Goal: Check status: Check status

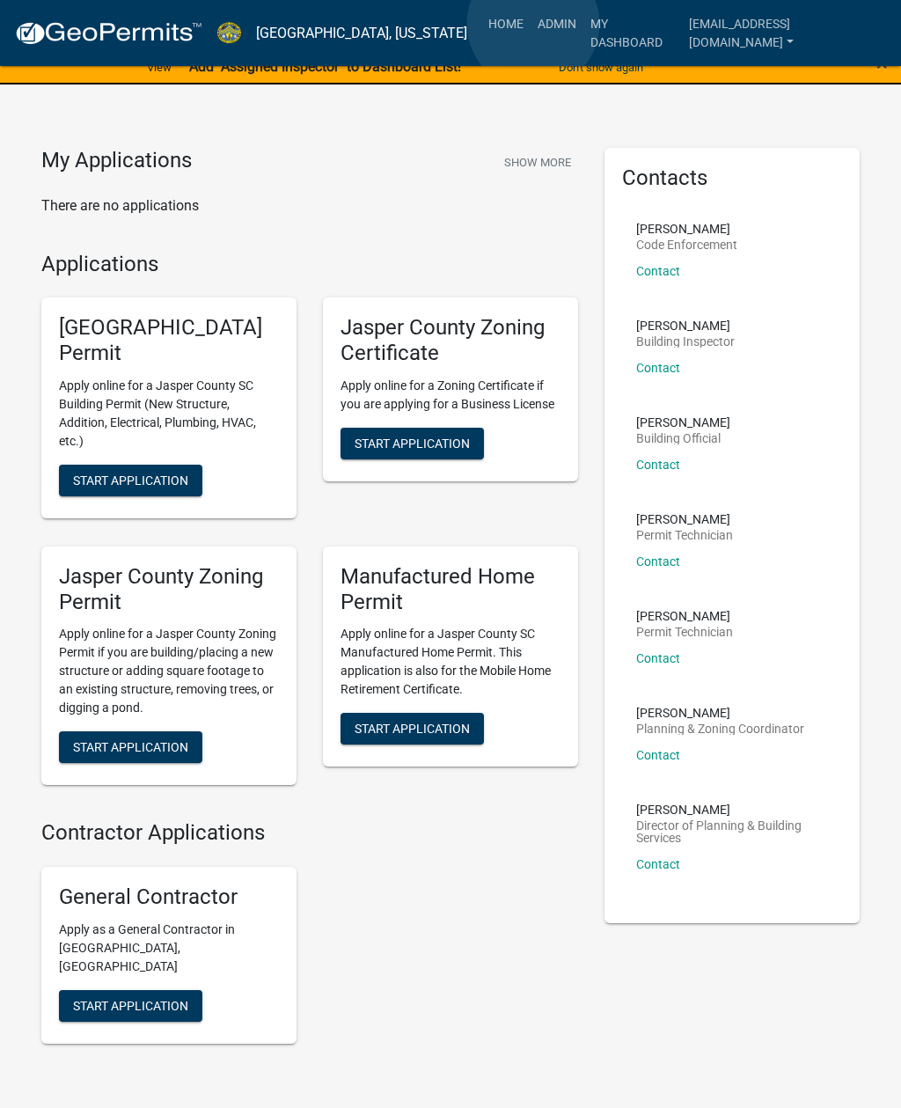
click at [534, 25] on link "Admin" at bounding box center [557, 23] width 53 height 33
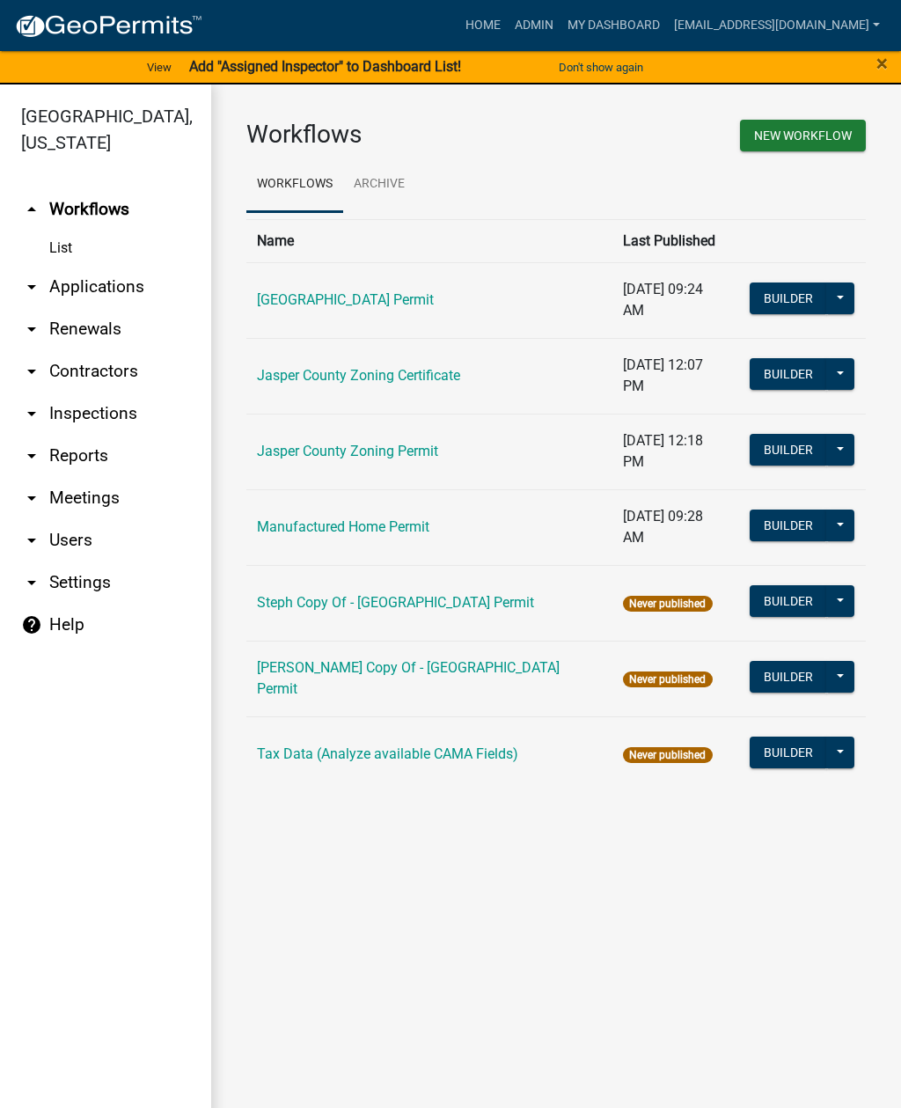
click at [112, 295] on link "arrow_drop_down Applications" at bounding box center [105, 287] width 211 height 42
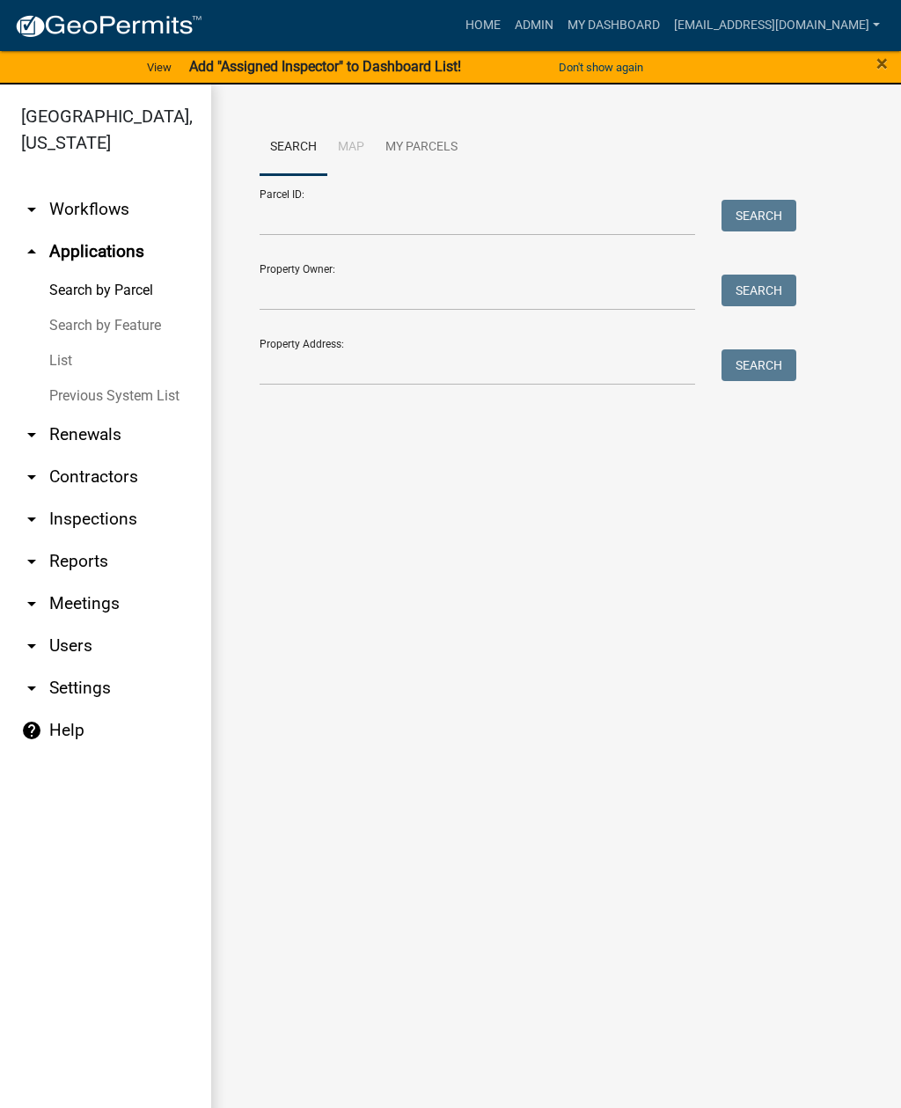
click at [68, 357] on link "List" at bounding box center [105, 360] width 211 height 35
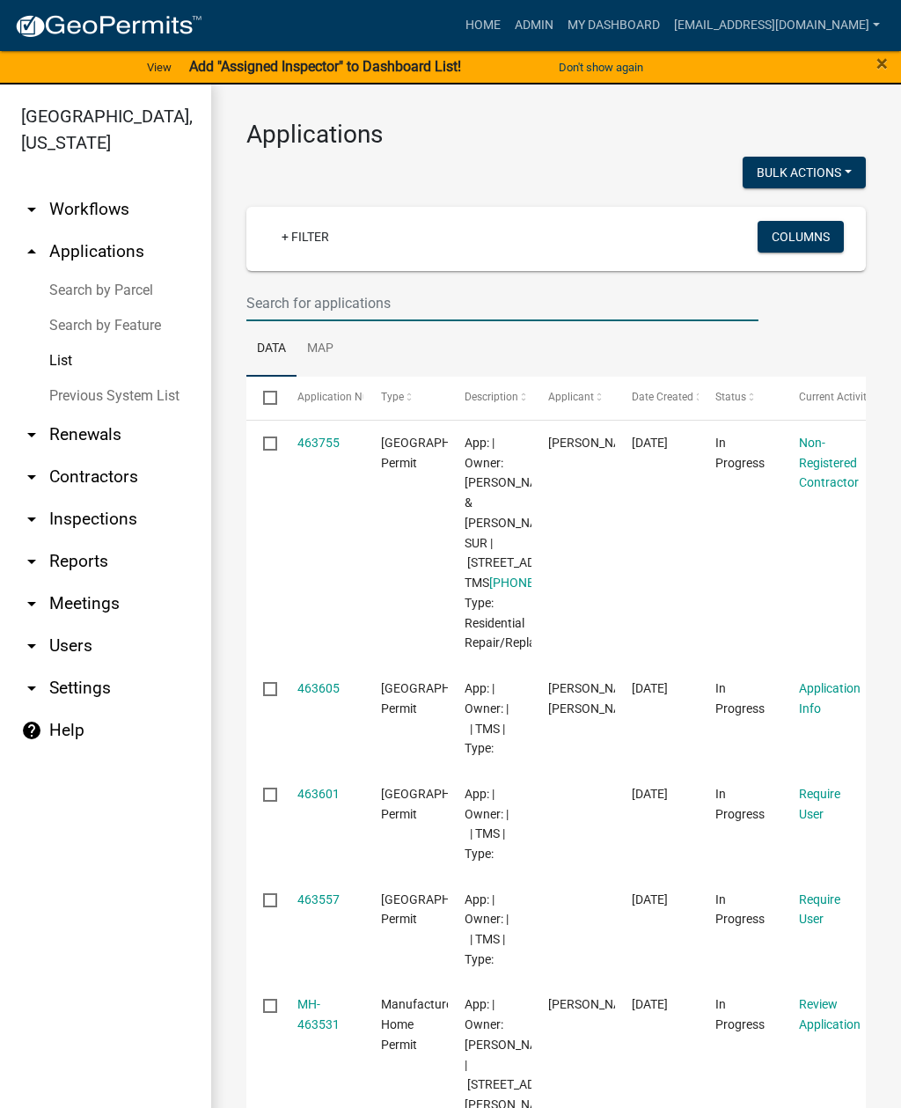
click at [454, 307] on input "text" at bounding box center [502, 303] width 512 height 36
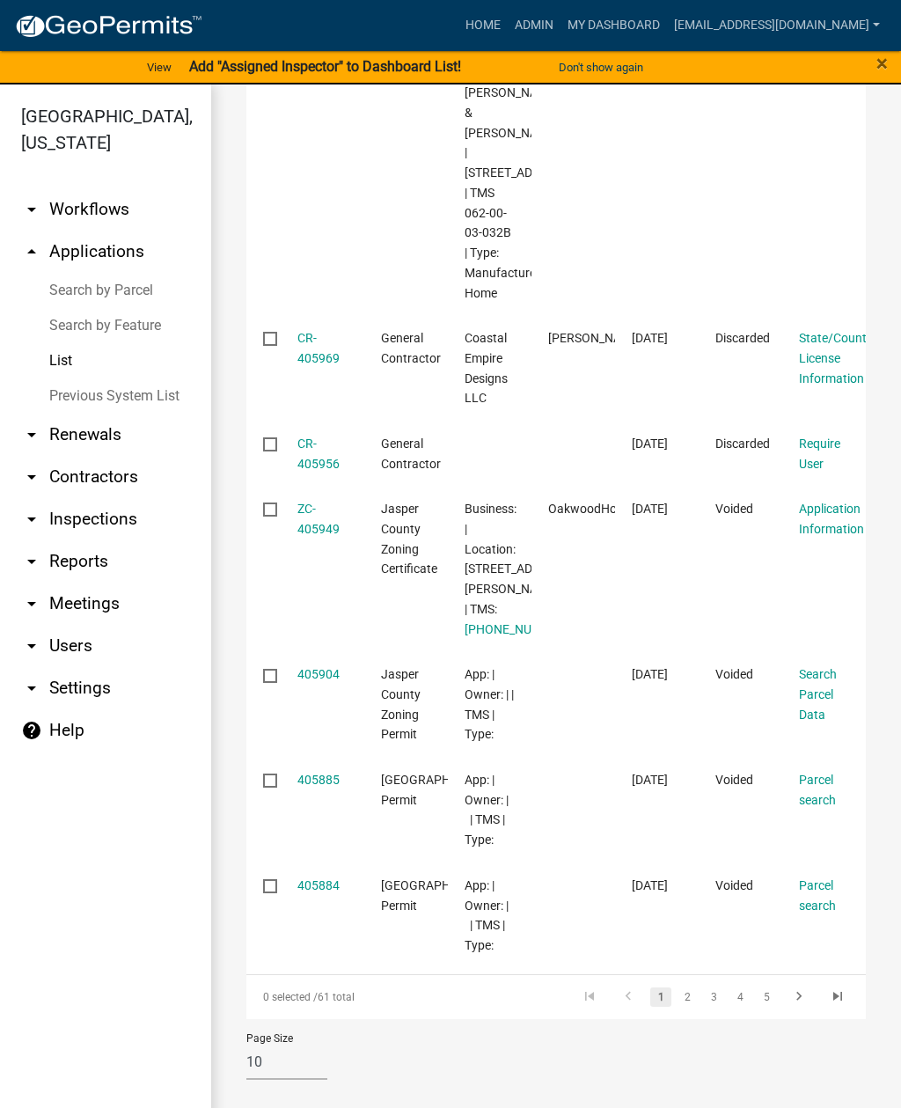
scroll to position [21, 0]
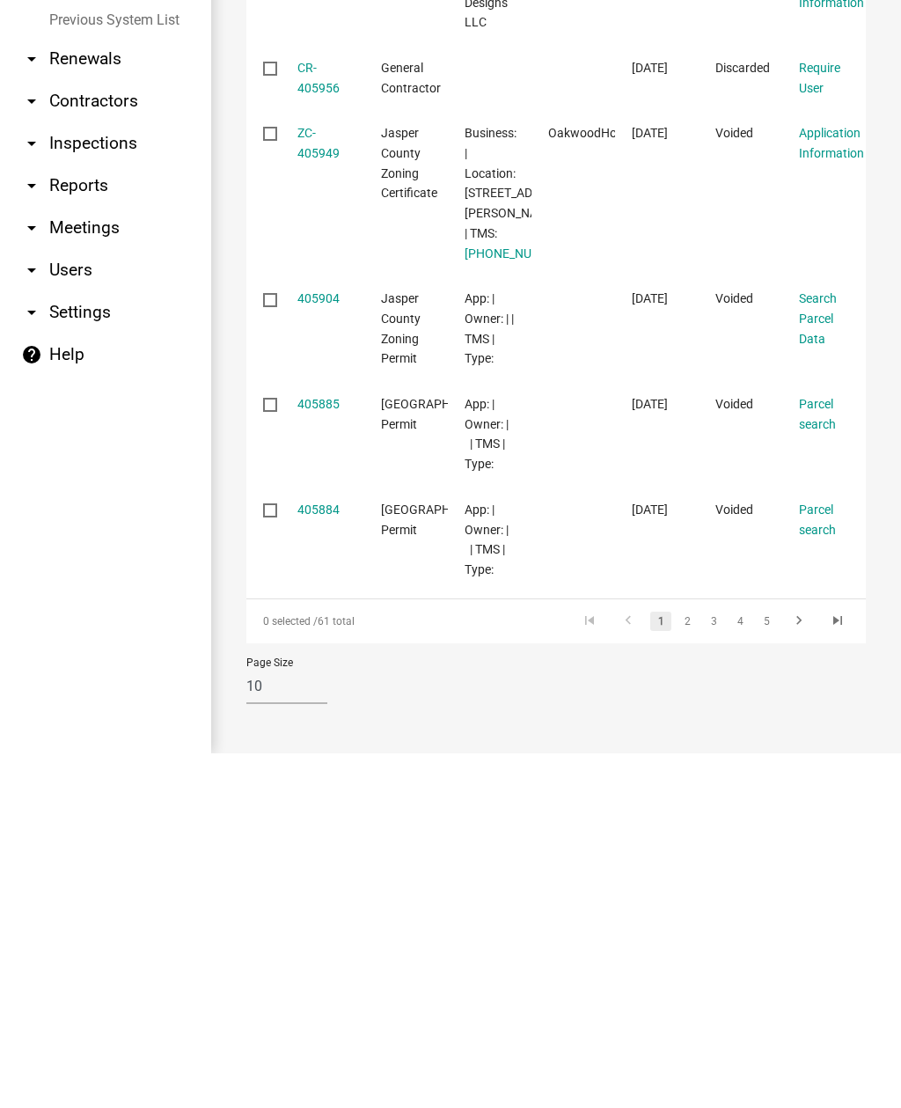
click at [842, 967] on icon "go to last page" at bounding box center [838, 977] width 23 height 21
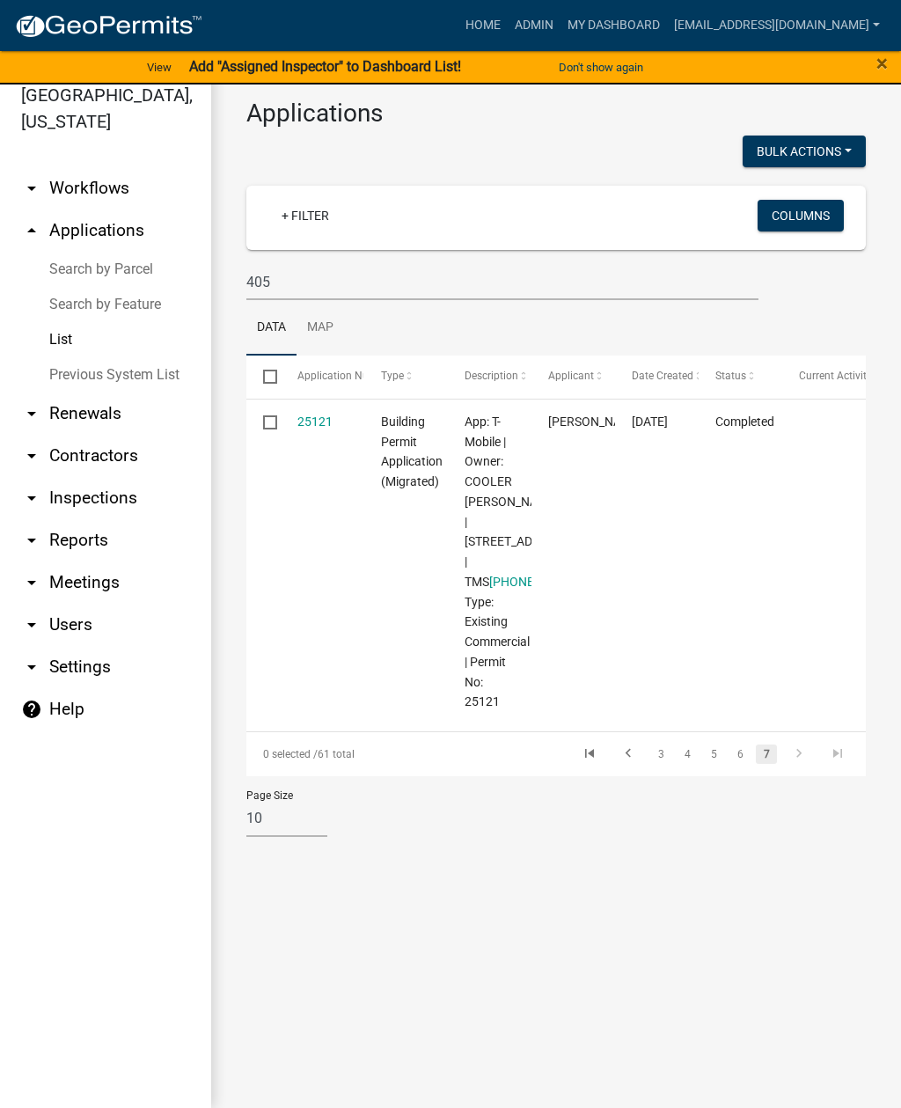
click at [662, 764] on link "3" at bounding box center [661, 754] width 21 height 19
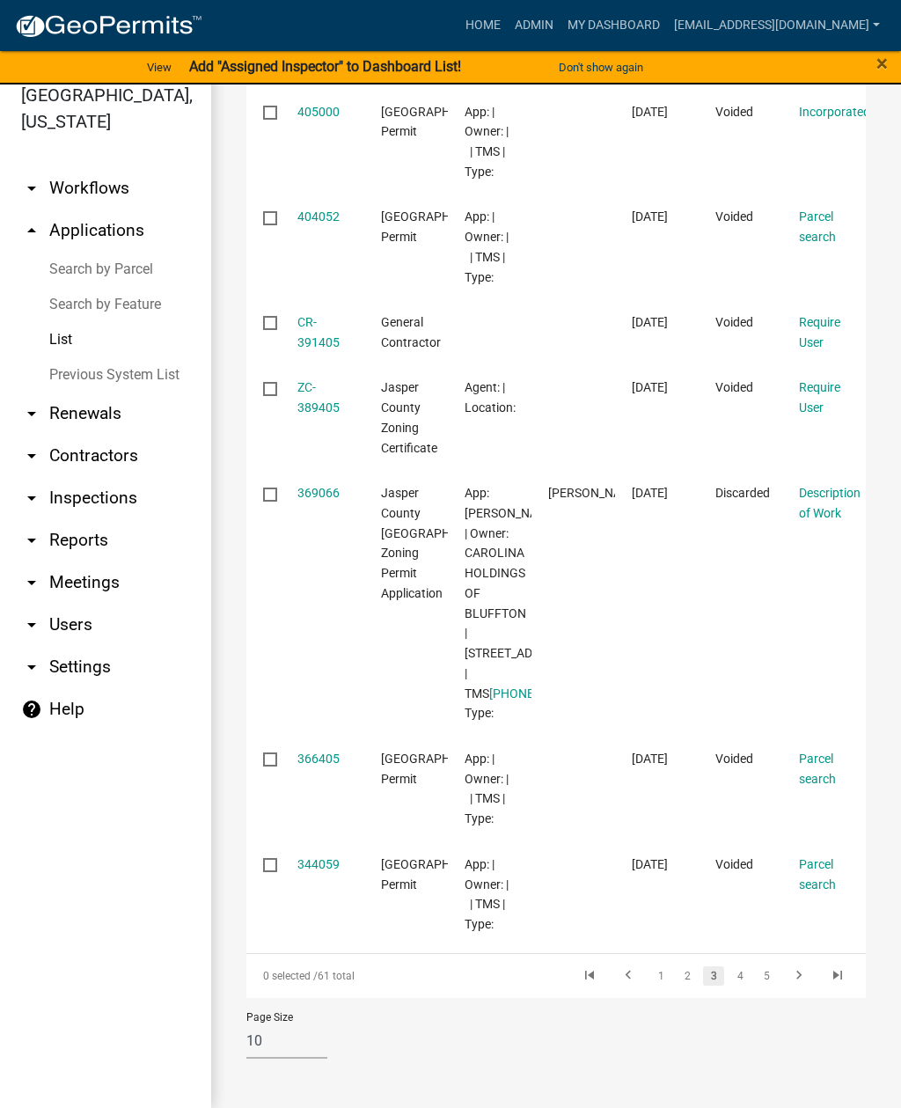
scroll to position [866, 0]
click at [685, 980] on link "2" at bounding box center [687, 976] width 21 height 19
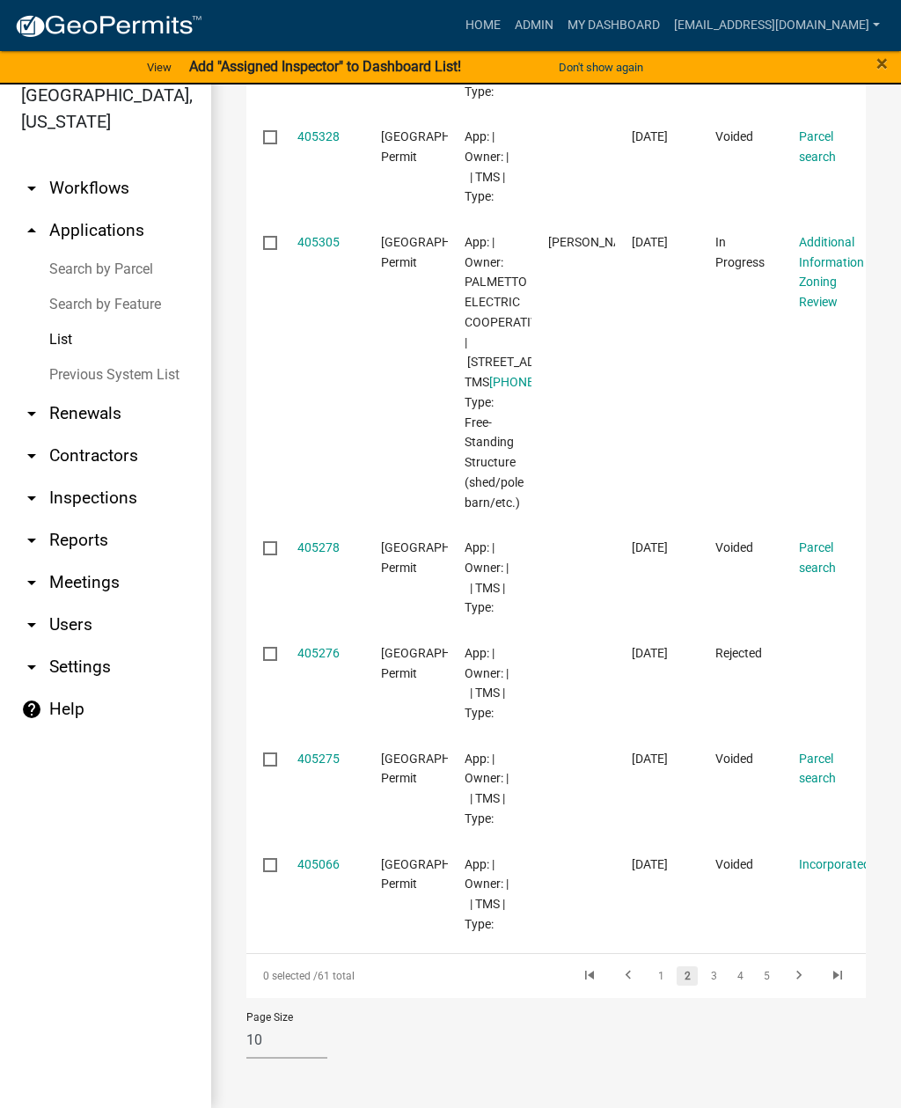
scroll to position [731, 0]
click at [711, 977] on link "3" at bounding box center [713, 976] width 21 height 19
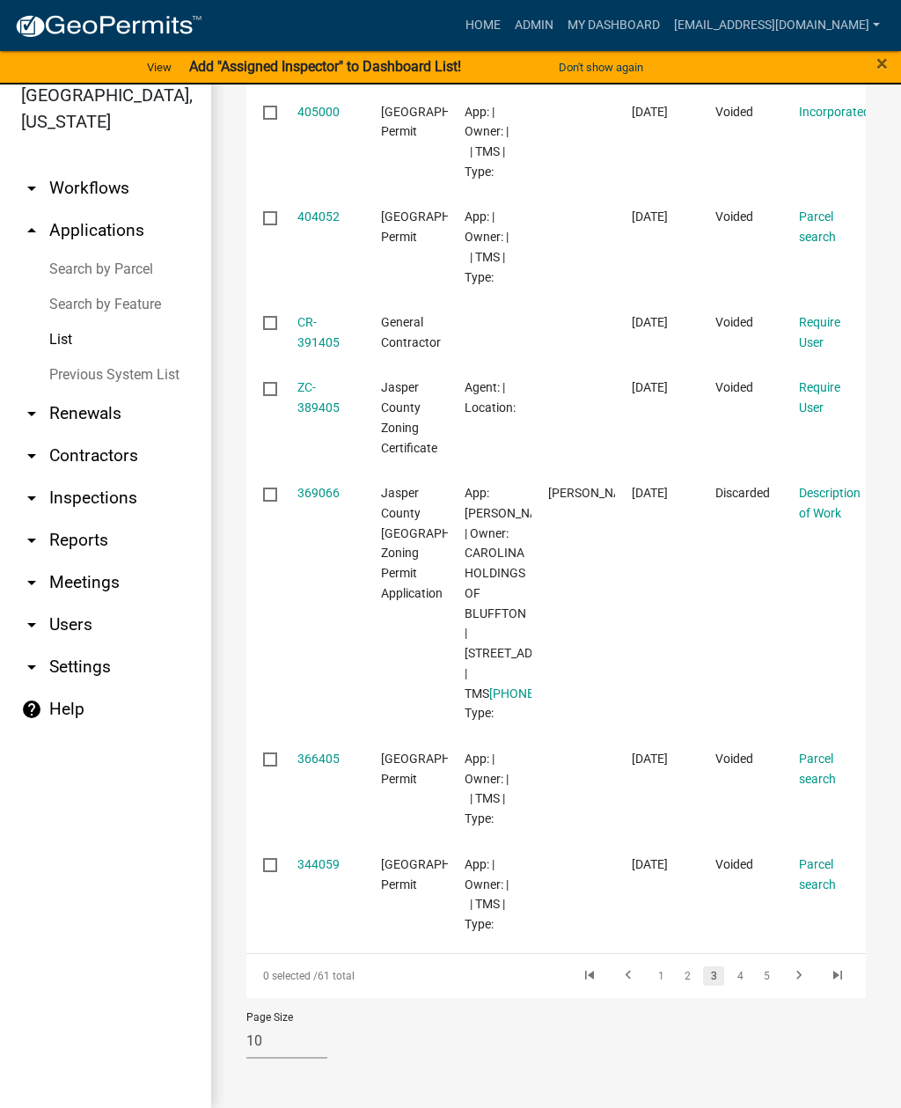
scroll to position [866, 0]
click at [739, 977] on link "4" at bounding box center [740, 976] width 21 height 19
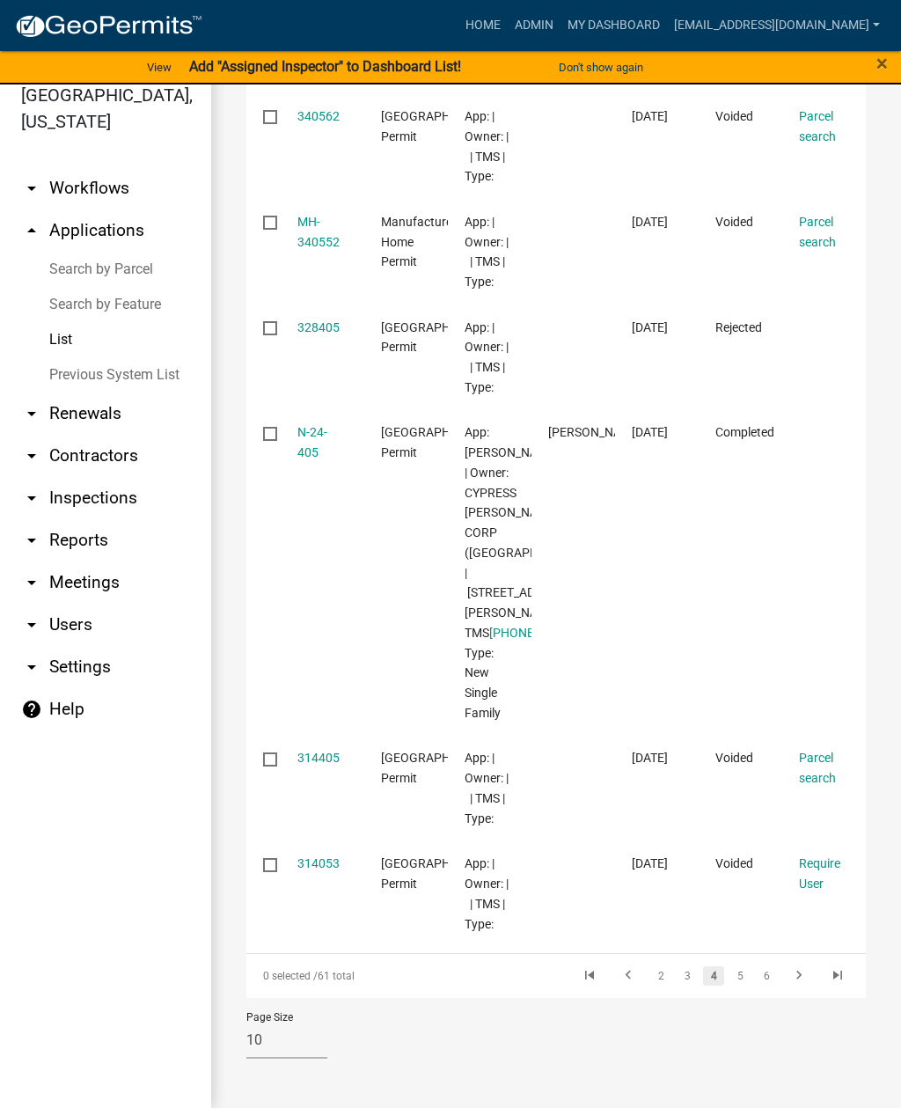
scroll to position [1505, 0]
click at [734, 978] on link "5" at bounding box center [740, 976] width 21 height 19
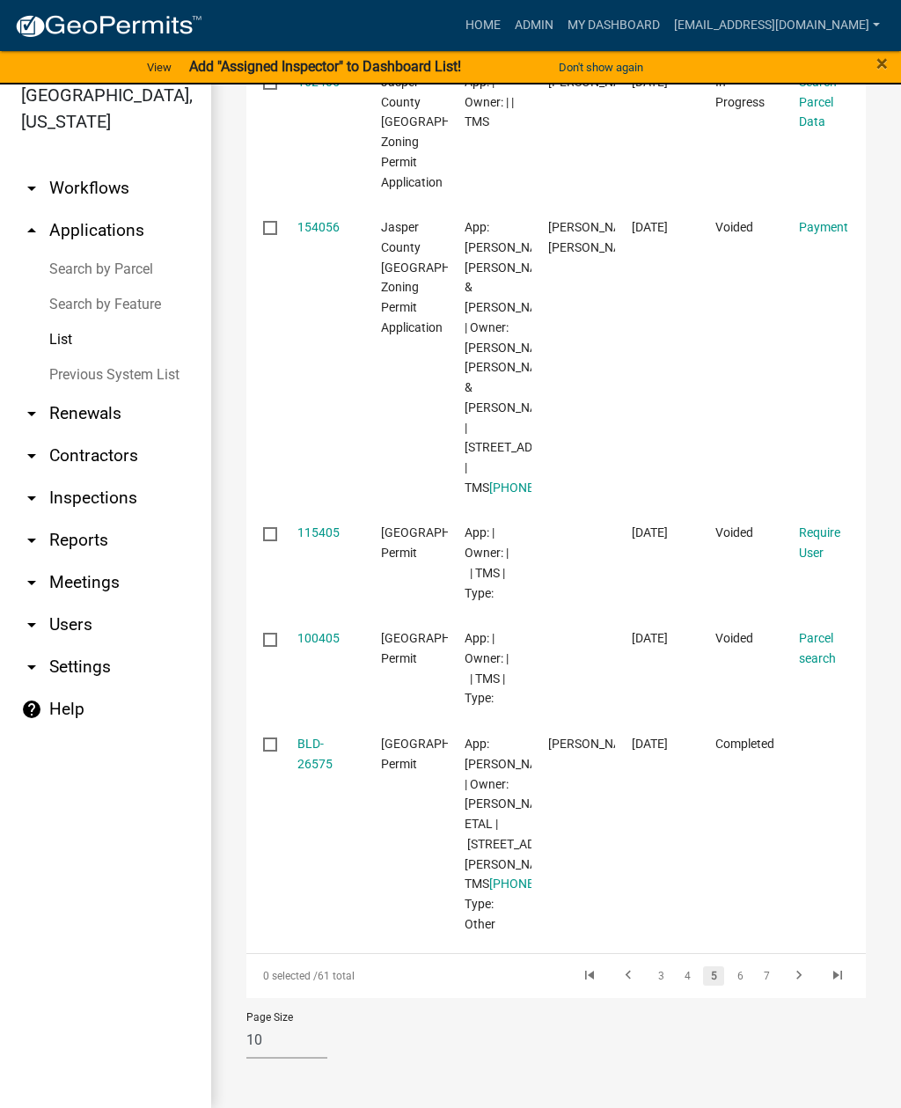
scroll to position [1970, 0]
click at [747, 978] on link "6" at bounding box center [740, 976] width 21 height 19
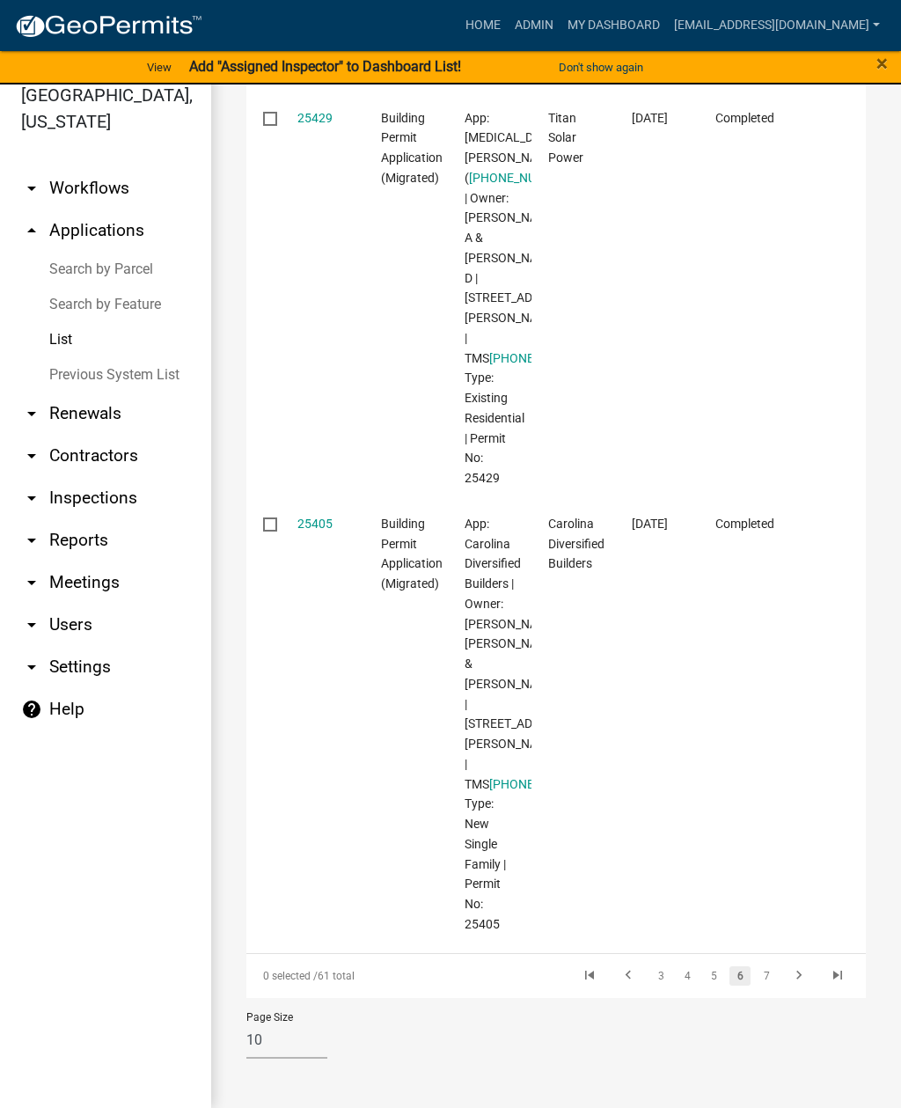
scroll to position [3132, 0]
click at [768, 975] on link "7" at bounding box center [766, 976] width 21 height 19
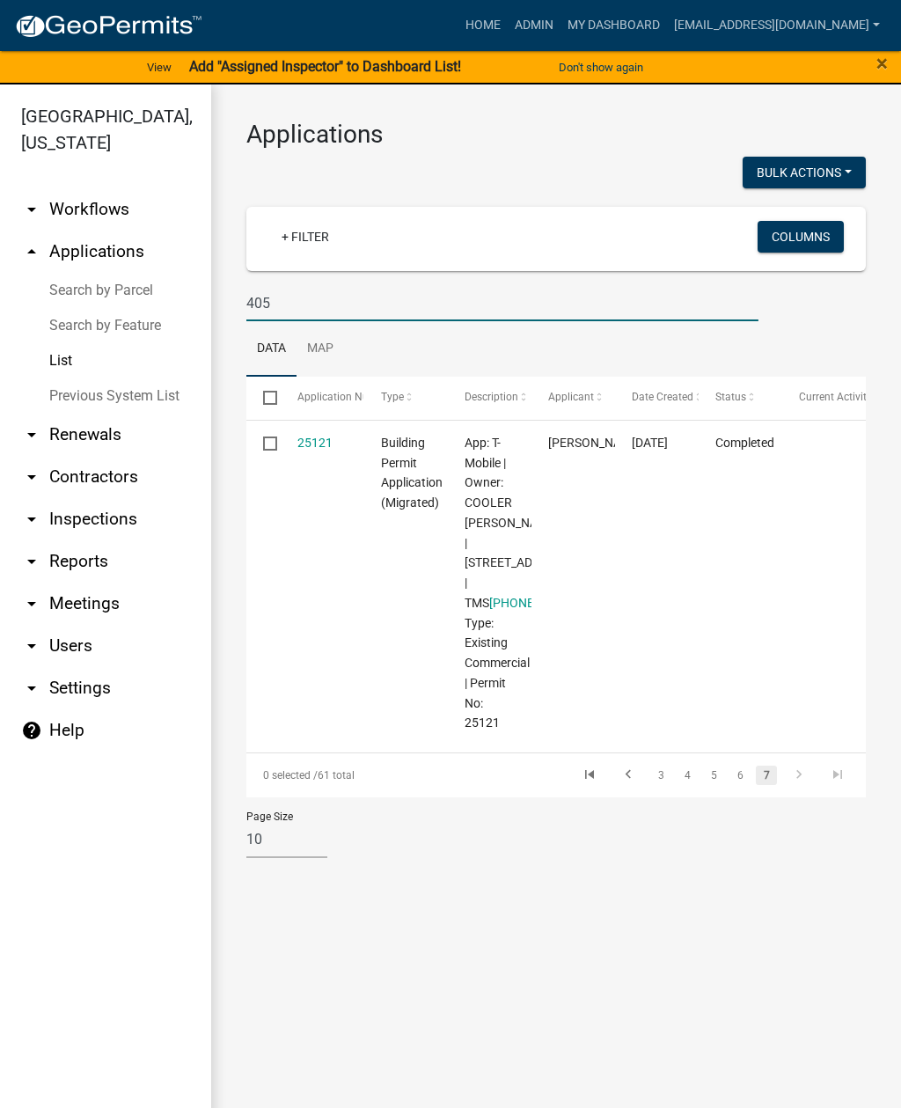
click at [329, 295] on input "405" at bounding box center [502, 303] width 512 height 36
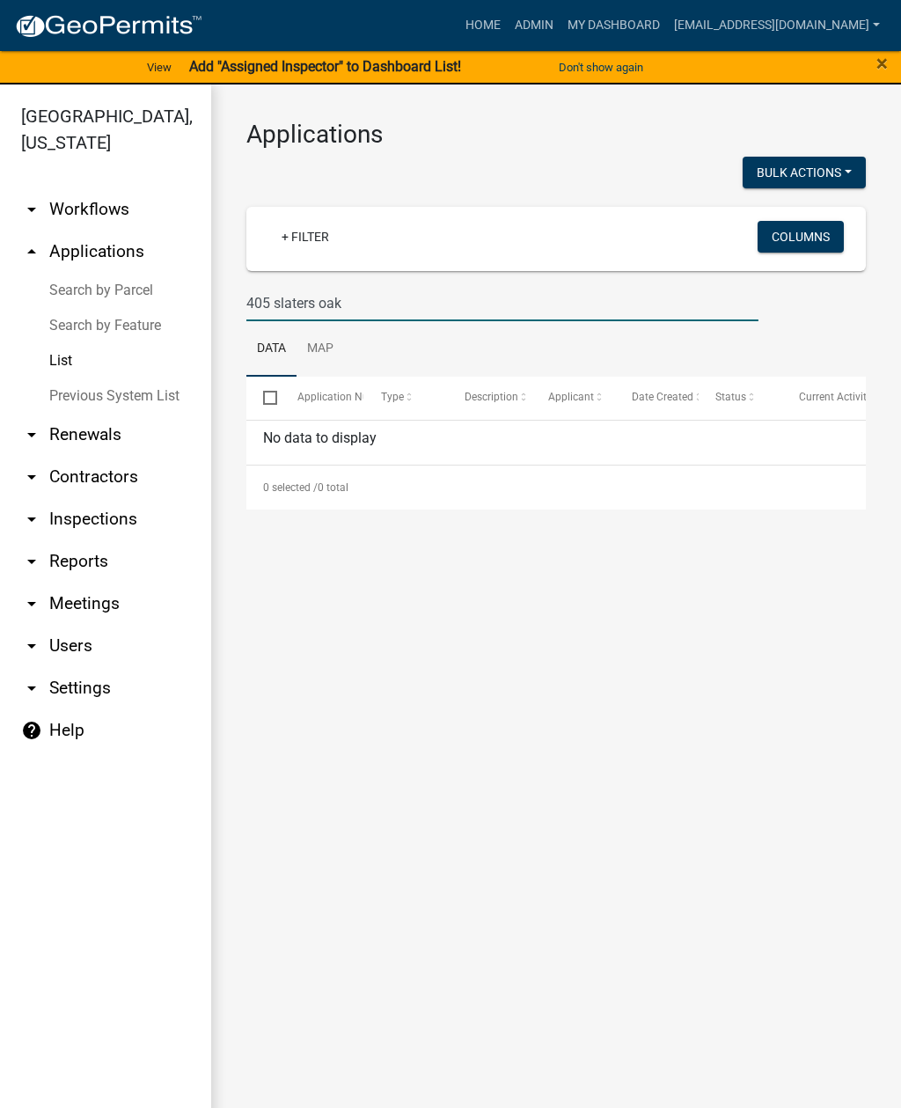
scroll to position [21, 0]
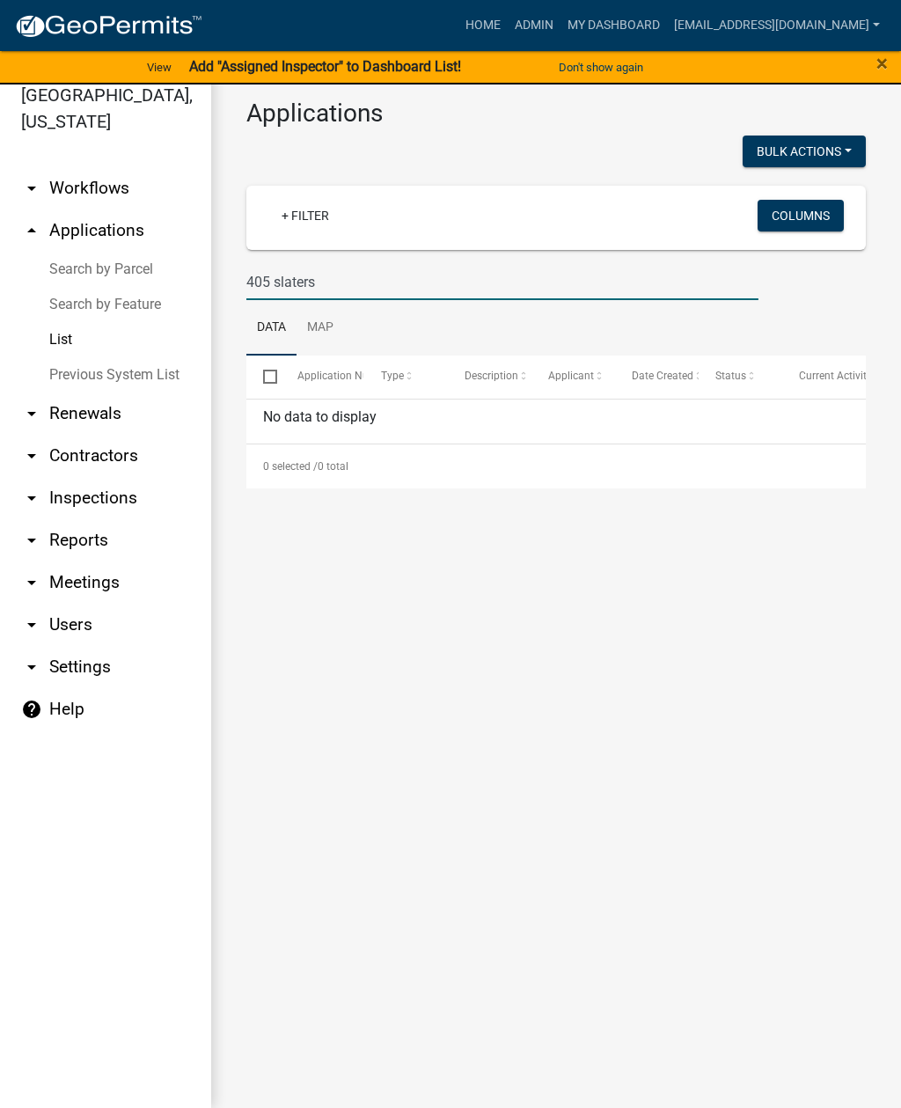
type input "405 [PERSON_NAME]"
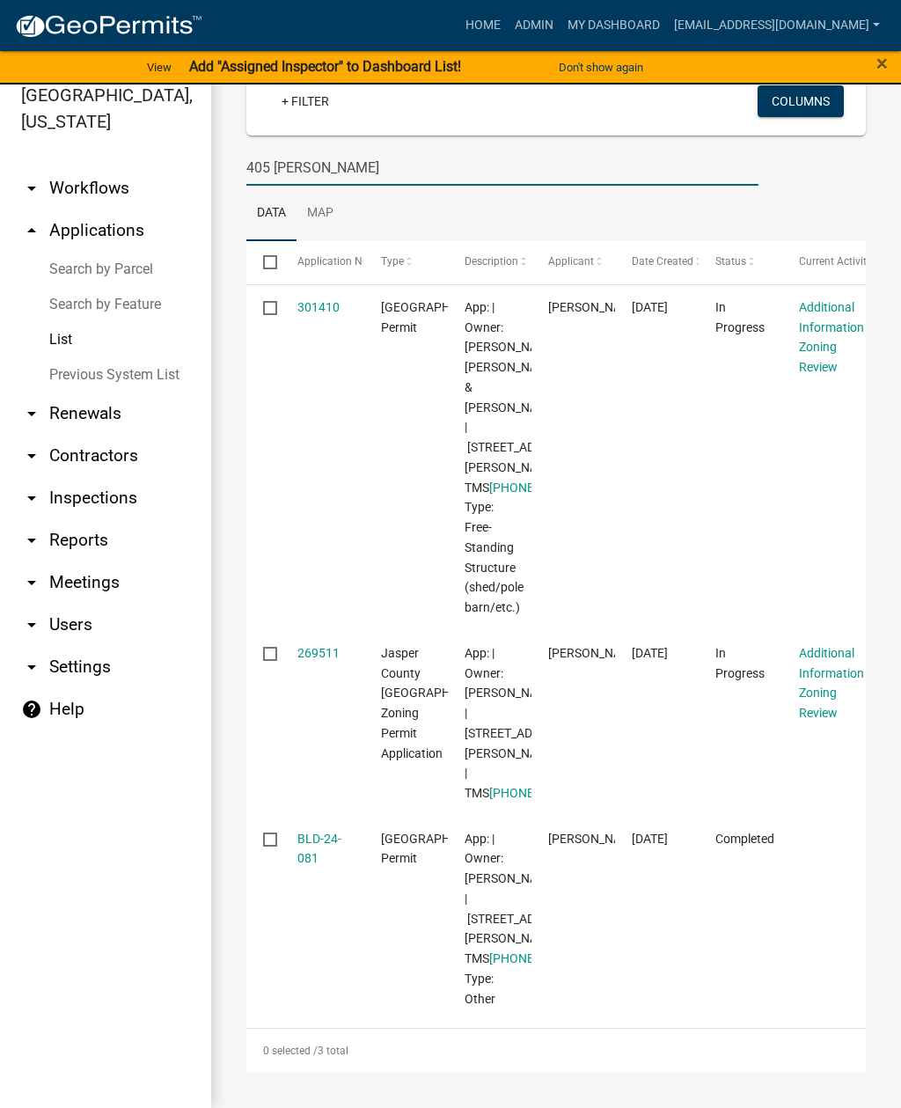
scroll to position [323, 0]
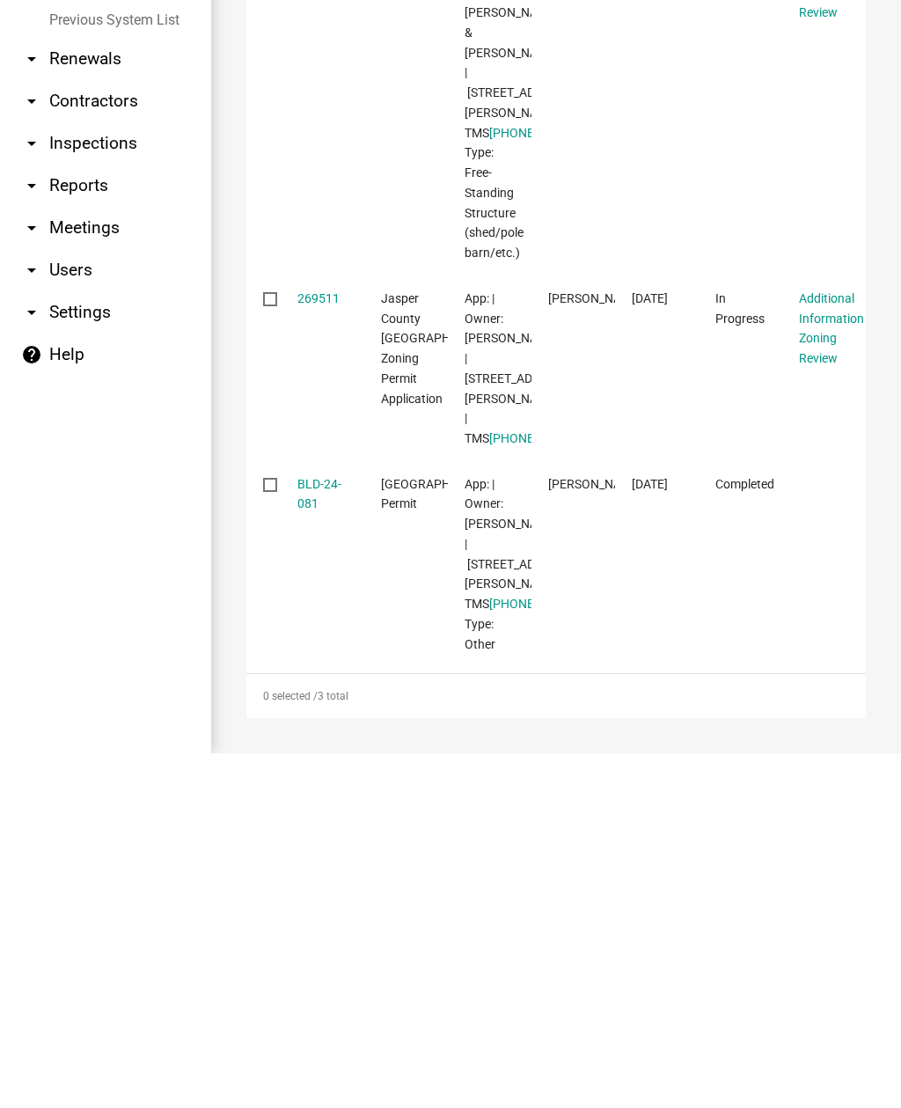
click at [314, 832] on link "BLD-24-081" at bounding box center [320, 849] width 44 height 34
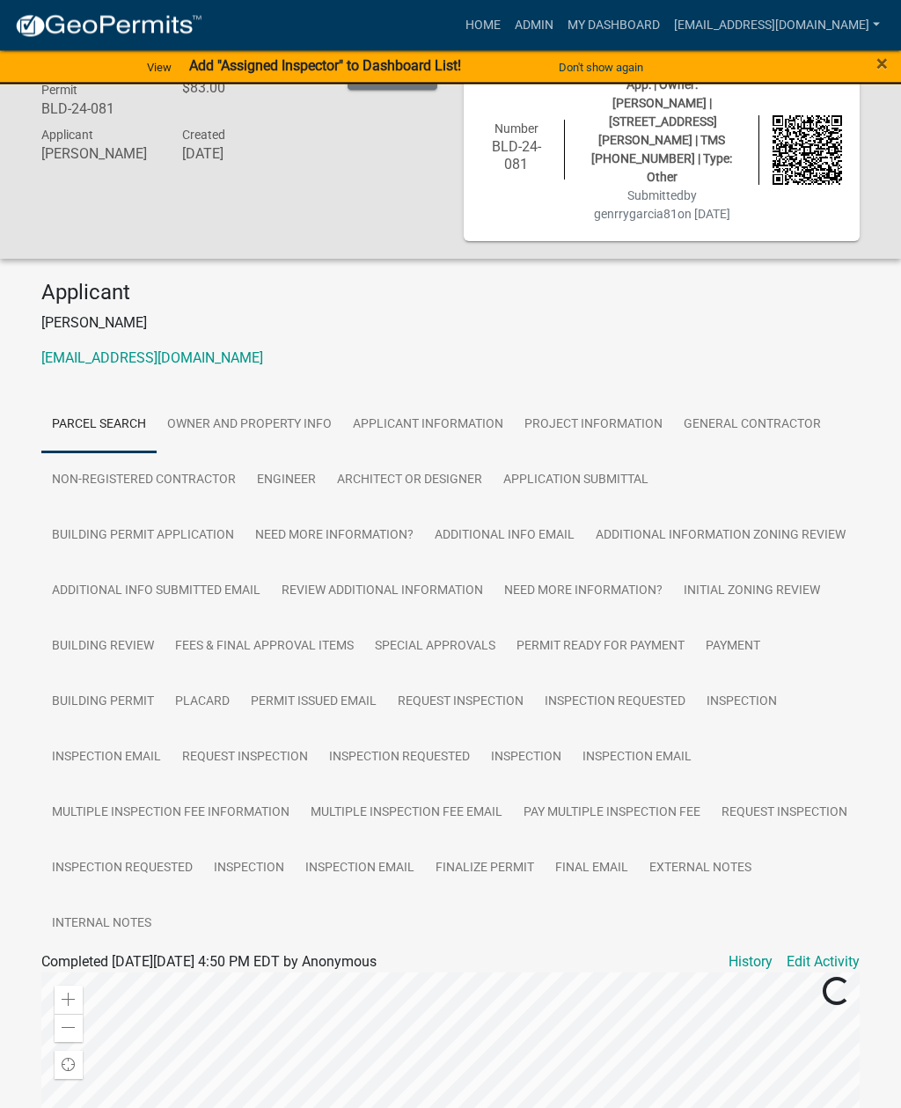
scroll to position [44, 0]
click at [570, 407] on link "Project Information" at bounding box center [593, 425] width 159 height 56
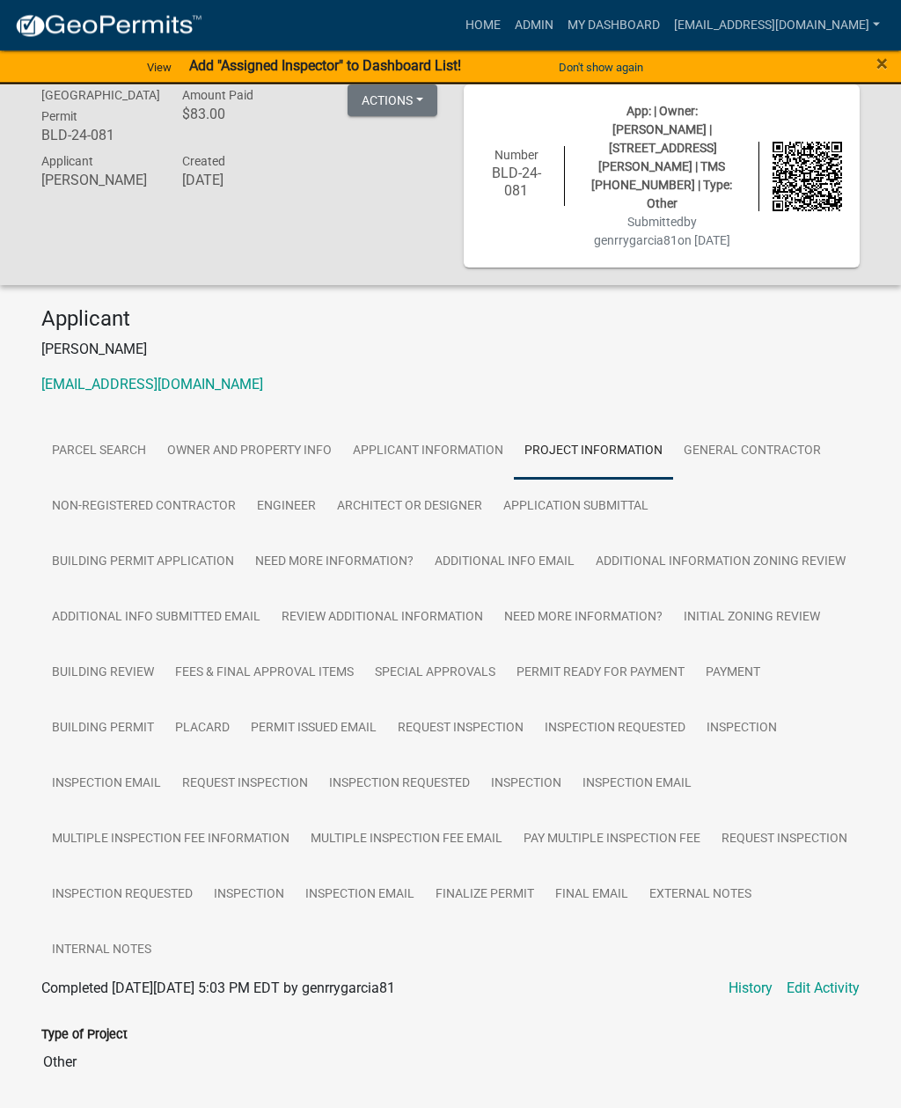
scroll to position [0, 0]
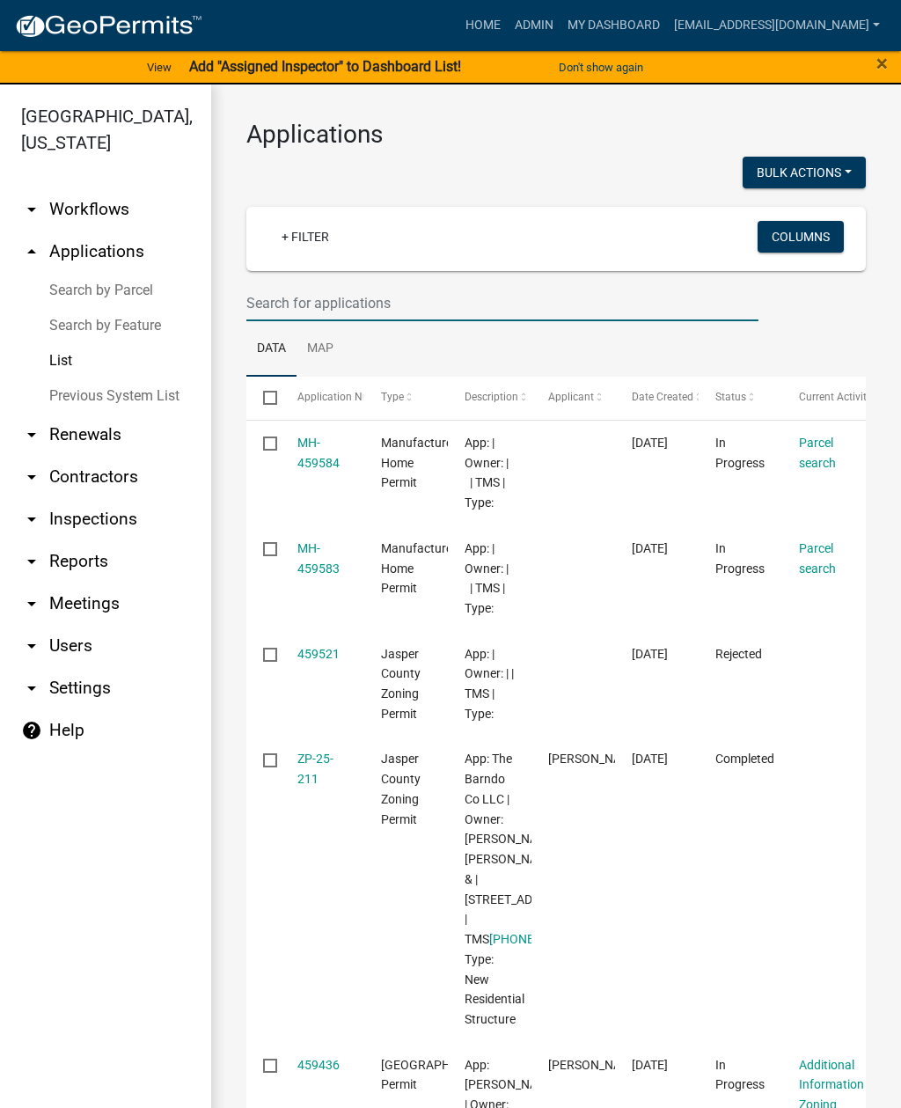
click at [472, 301] on input "text" at bounding box center [502, 303] width 512 height 36
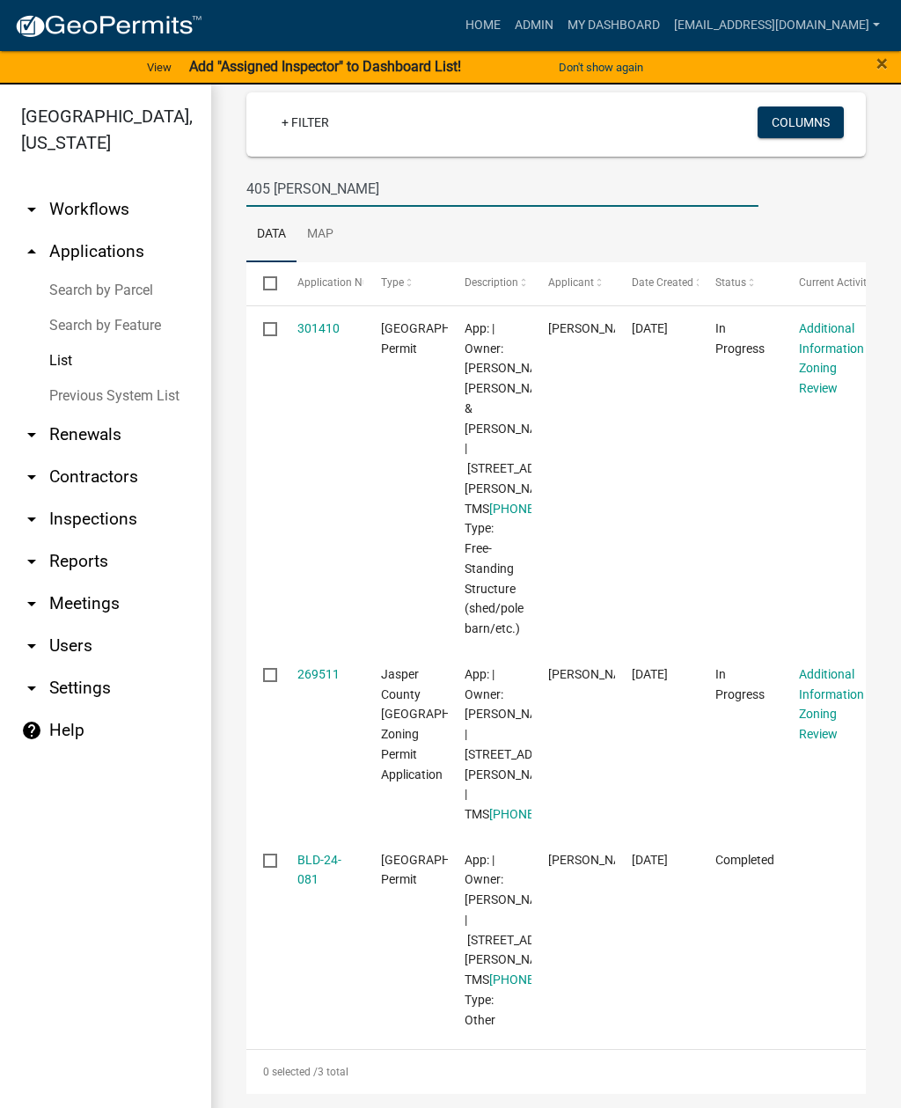
scroll to position [284, 0]
type input "405 [PERSON_NAME]"
click at [313, 321] on link "301410" at bounding box center [319, 328] width 42 height 14
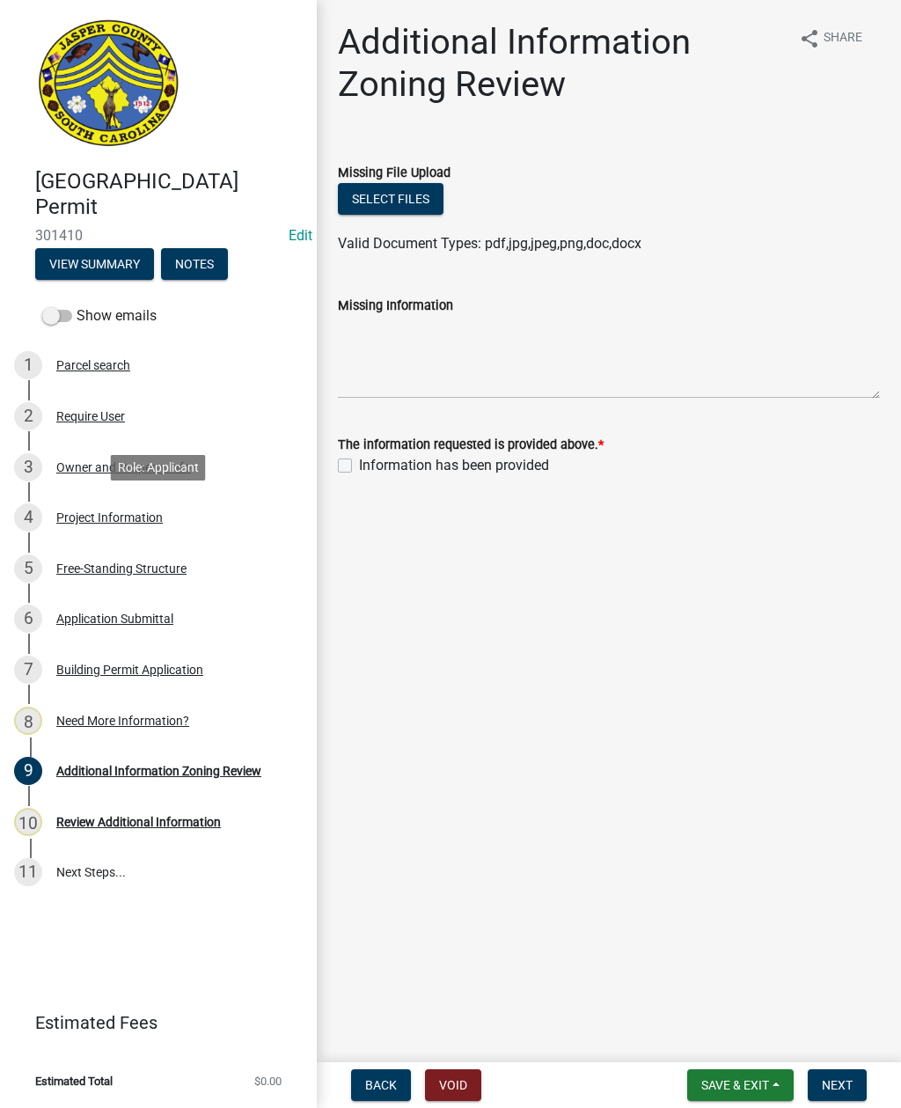
click at [112, 522] on div "Project Information" at bounding box center [109, 517] width 107 height 12
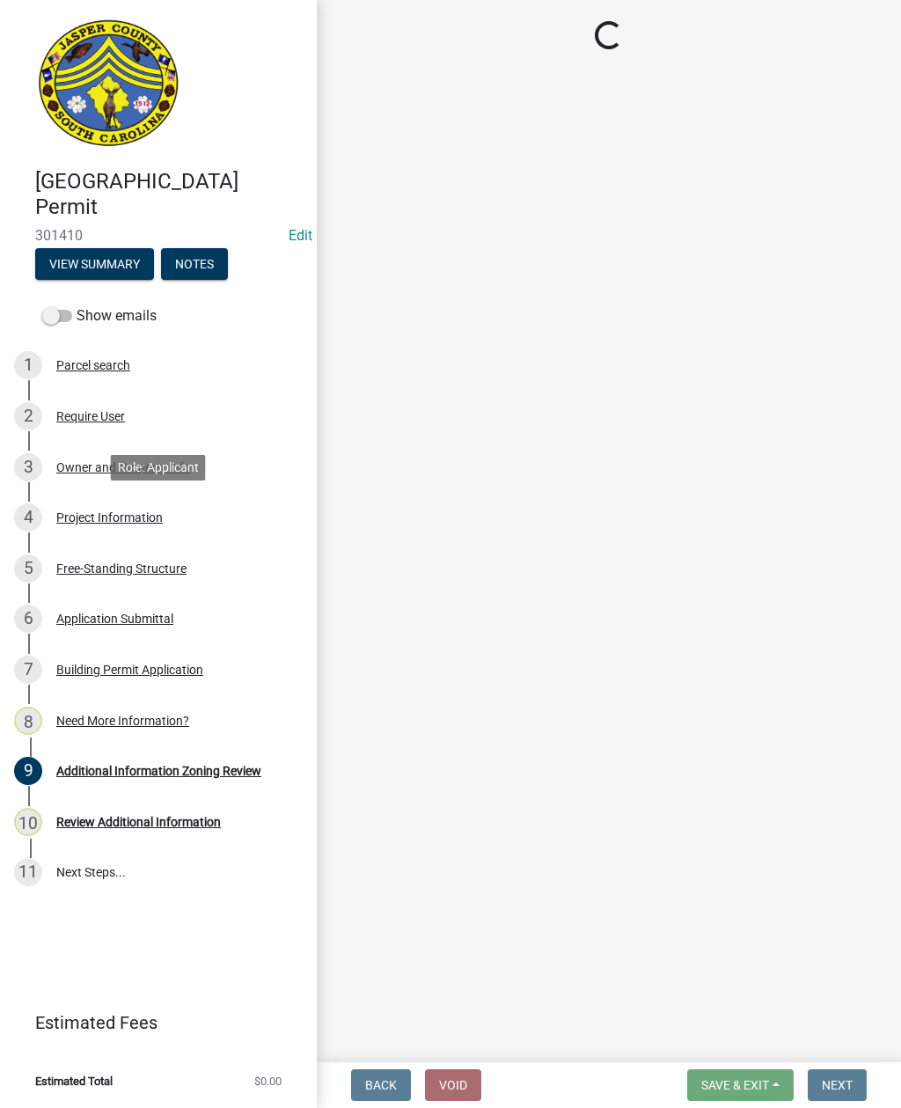
select select "f53fa719-3ff7-48d2-9eb7-3bbc18bb9995"
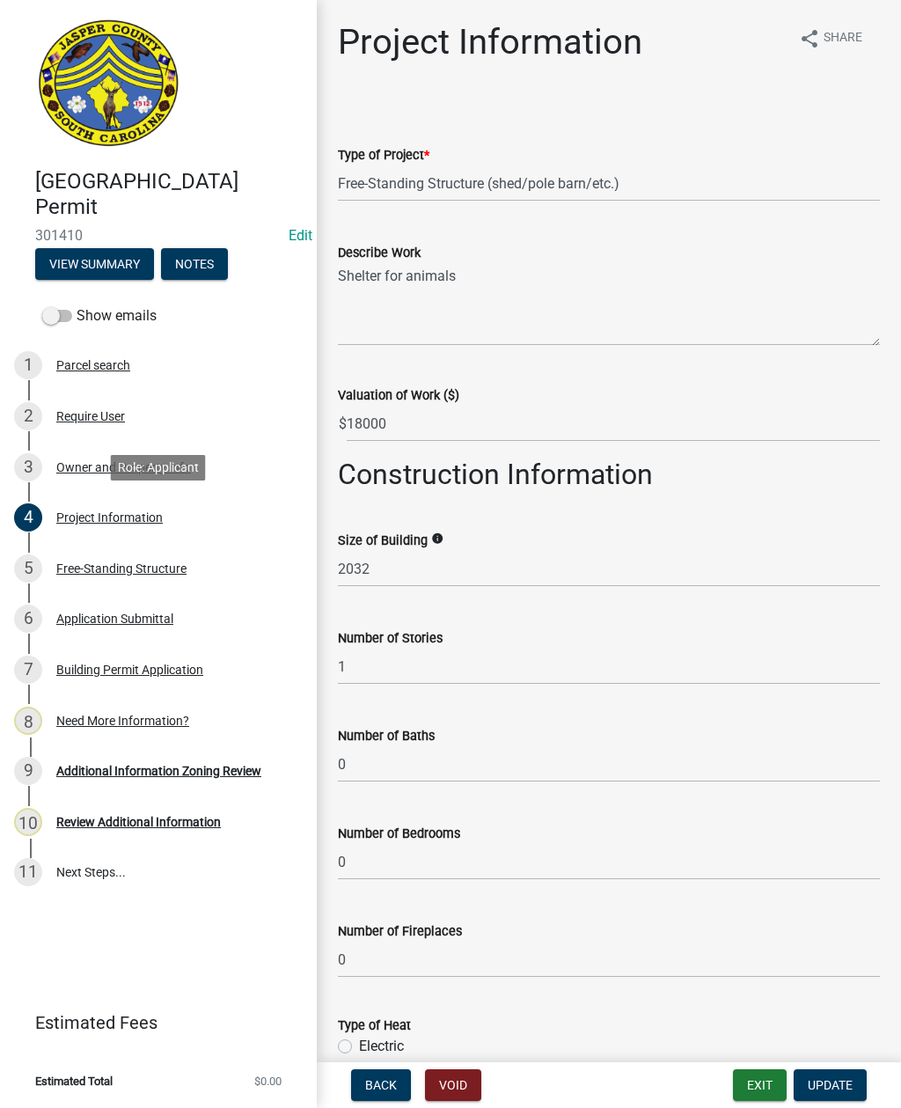
click at [170, 820] on div "Review Additional Information" at bounding box center [138, 822] width 165 height 12
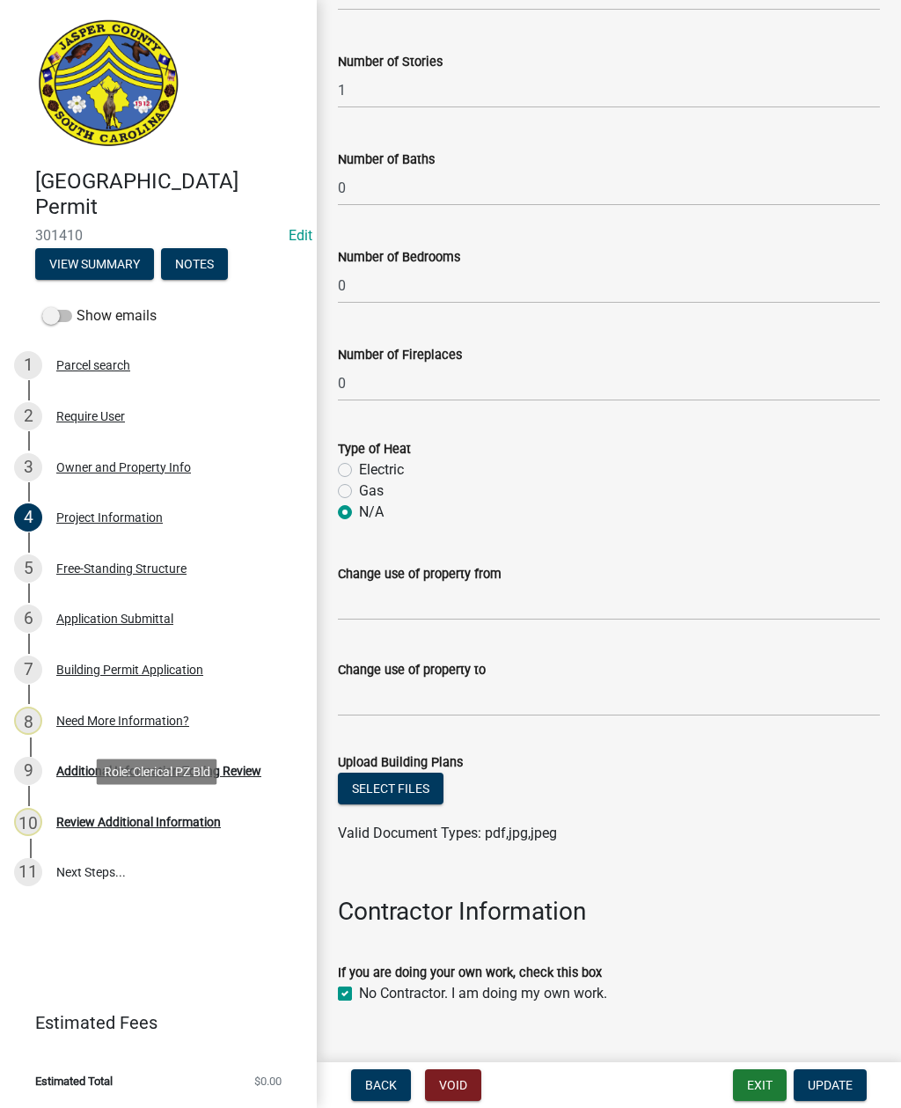
scroll to position [573, 0]
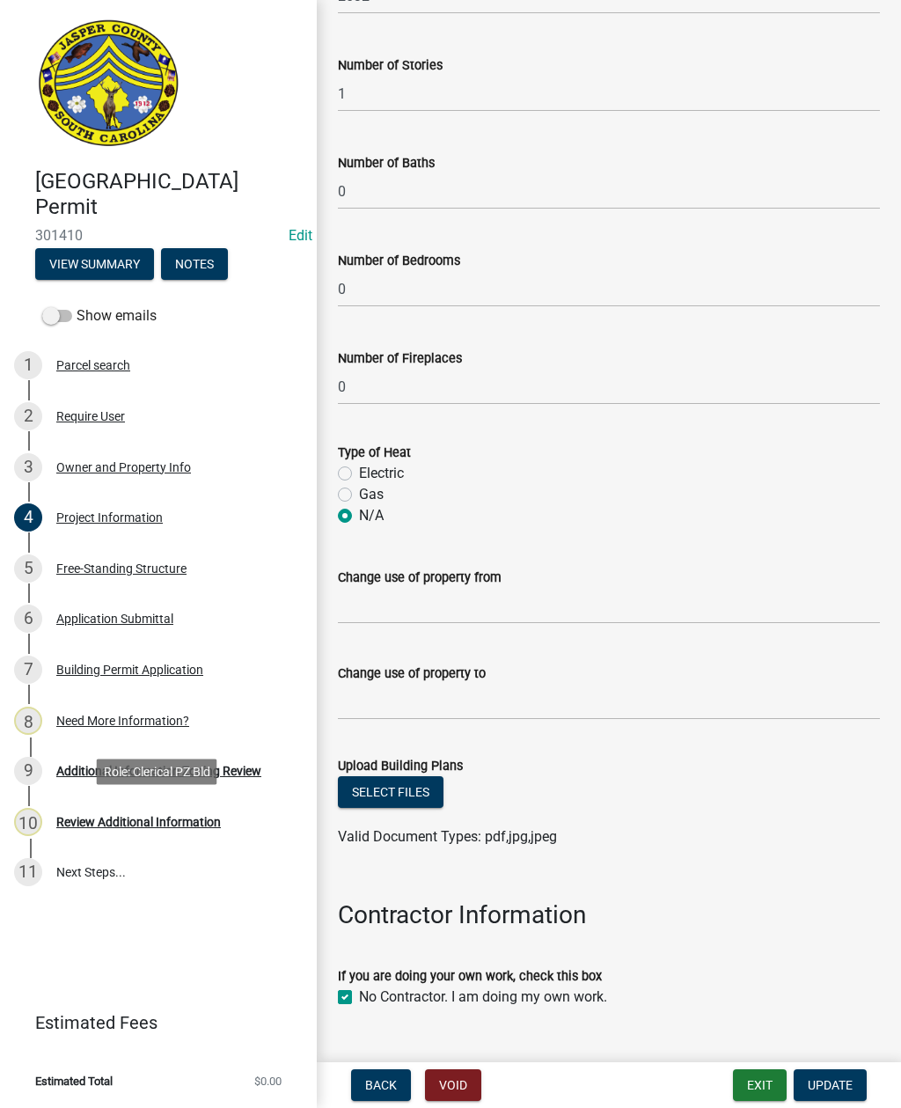
click at [158, 823] on div "Review Additional Information" at bounding box center [138, 822] width 165 height 12
click at [156, 719] on div "Need More Information?" at bounding box center [122, 721] width 133 height 12
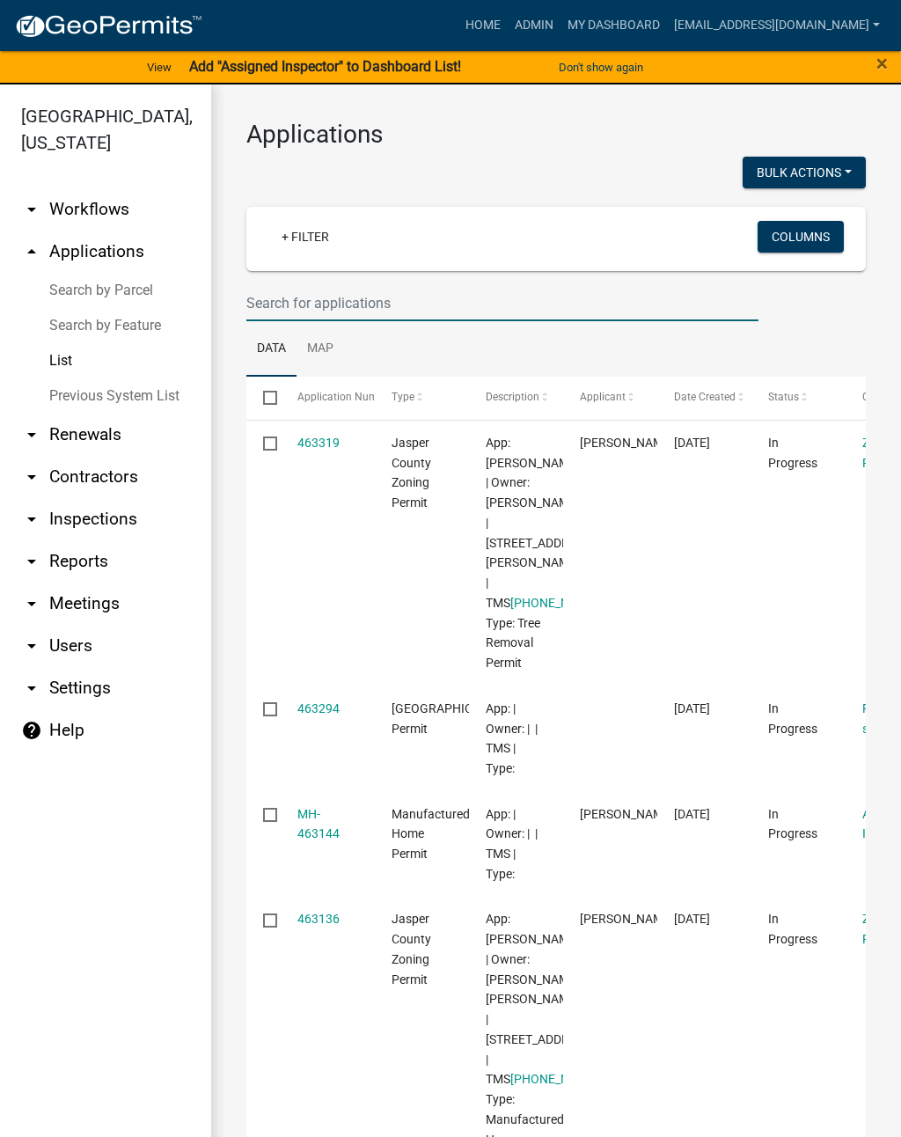
click at [515, 288] on input "text" at bounding box center [502, 303] width 512 height 36
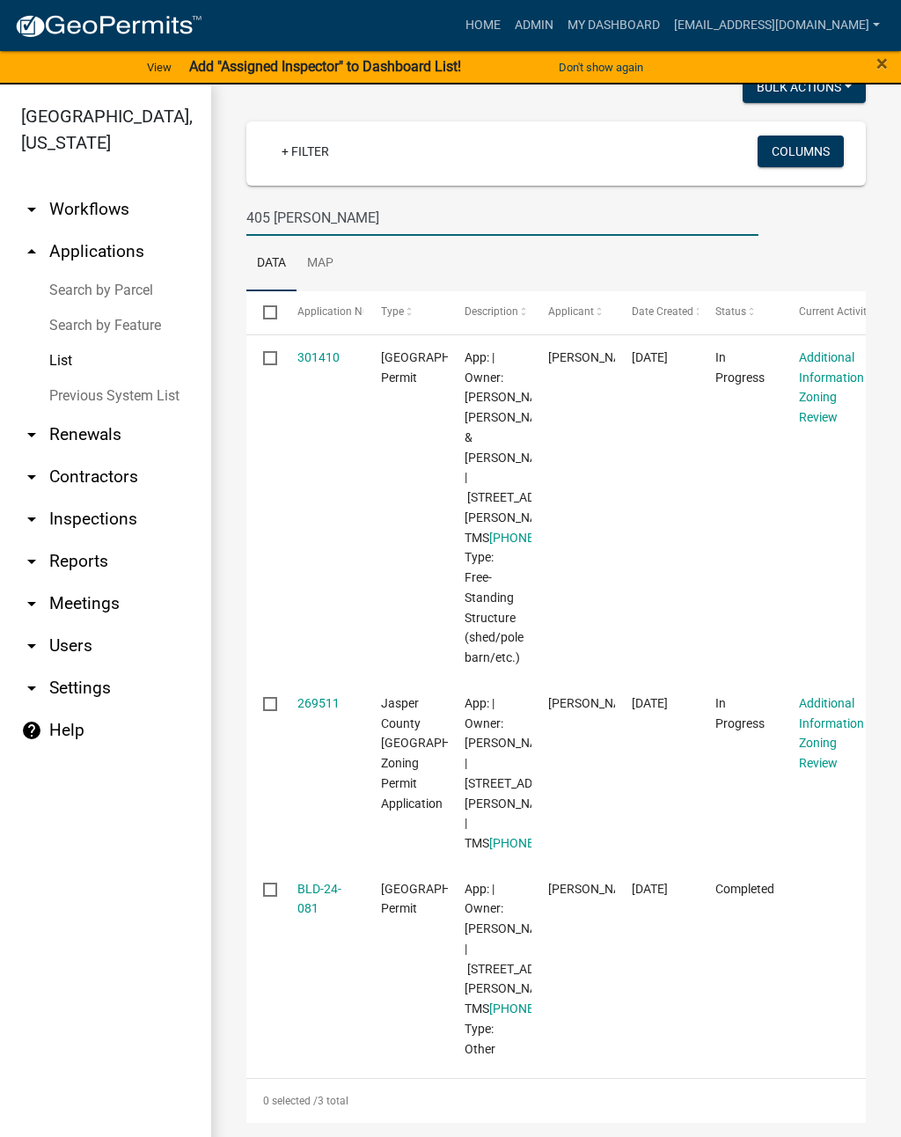
type input "405 [PERSON_NAME]"
click at [322, 350] on link "301410" at bounding box center [319, 357] width 42 height 14
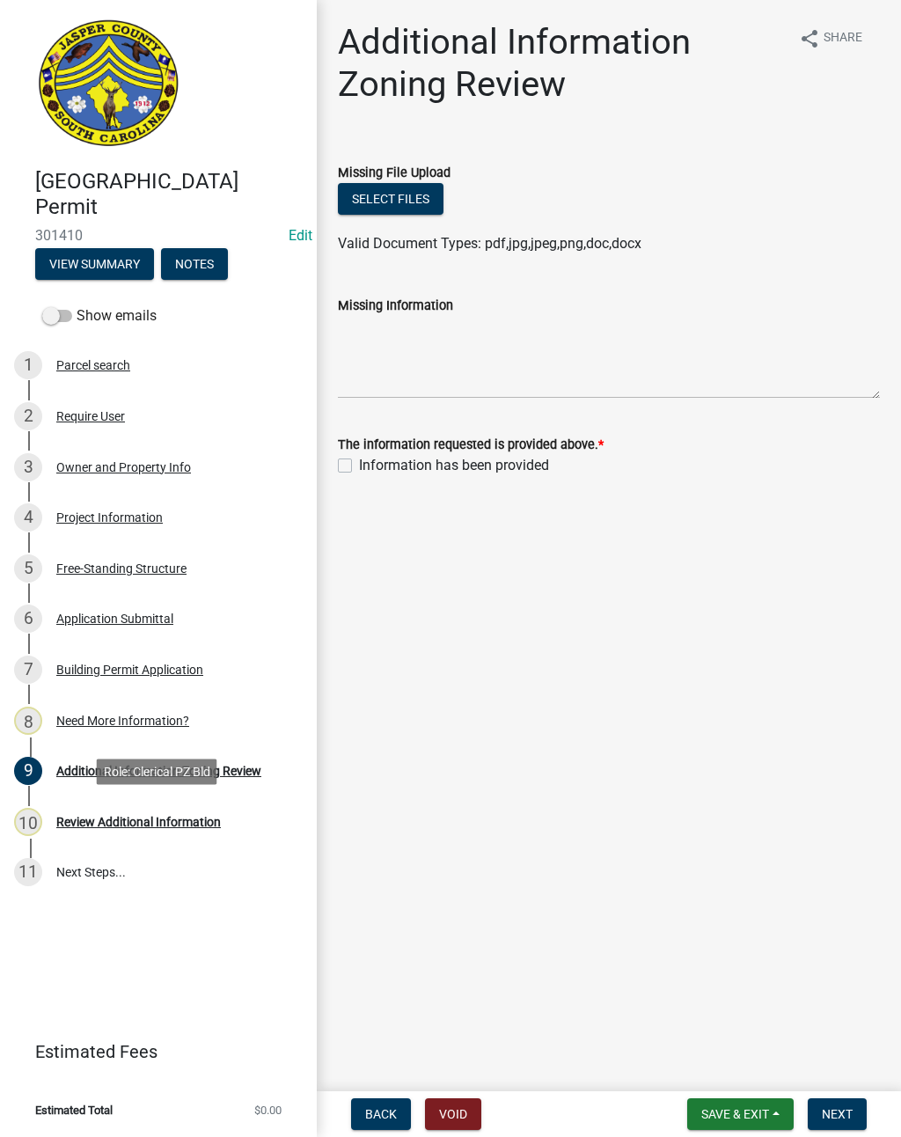
click at [177, 825] on div "Review Additional Information" at bounding box center [138, 822] width 165 height 12
click at [198, 840] on link "10 Review Additional Information" at bounding box center [158, 822] width 317 height 51
click at [190, 828] on div "Review Additional Information" at bounding box center [138, 822] width 165 height 12
click at [173, 721] on div "Need More Information?" at bounding box center [122, 721] width 133 height 12
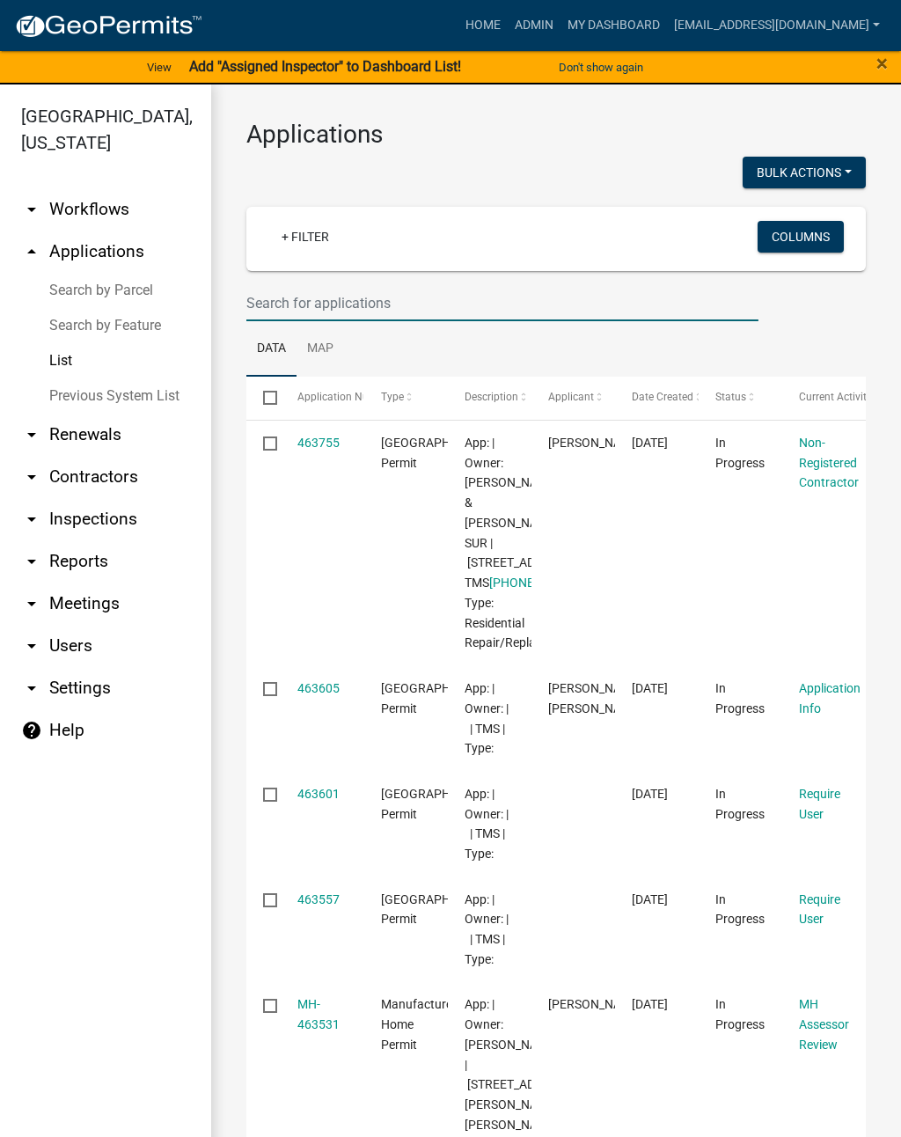
click at [530, 308] on input "text" at bounding box center [502, 303] width 512 height 36
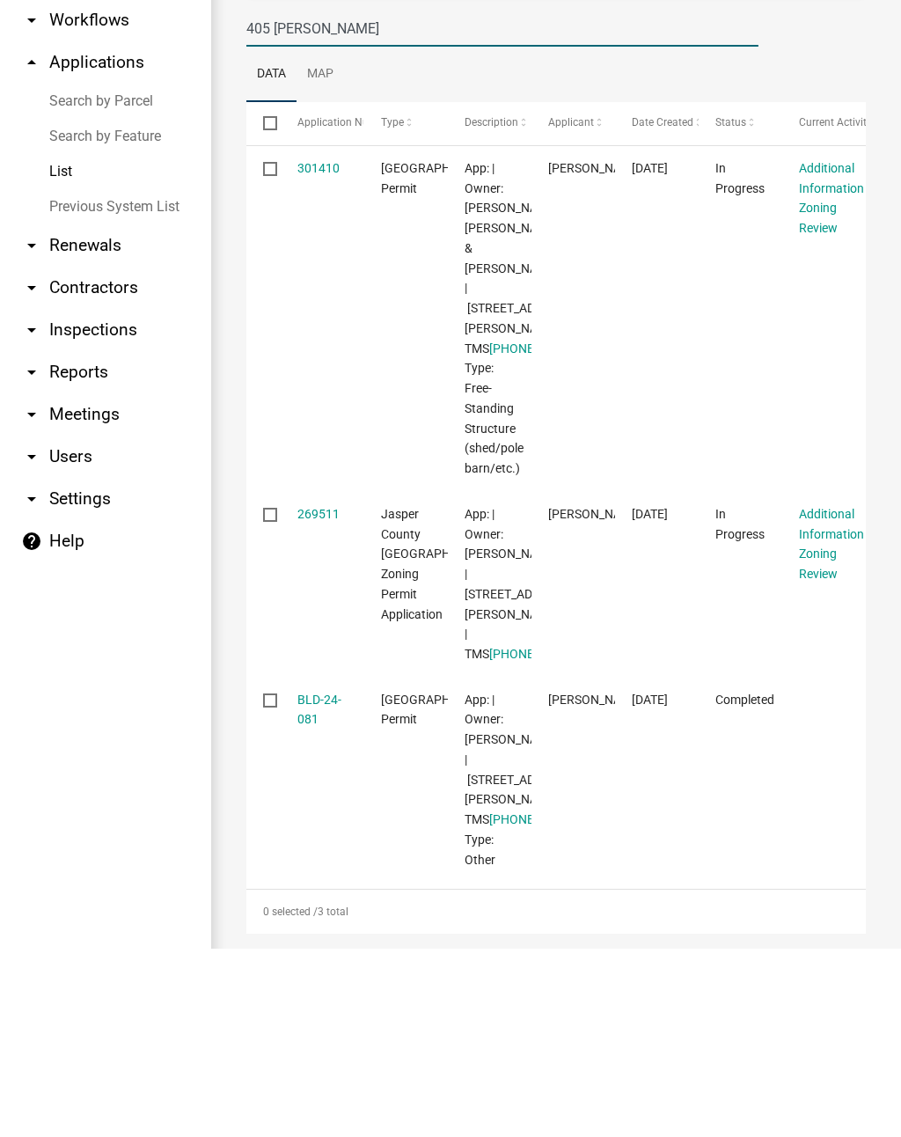
scroll to position [294, 0]
type input "405 [PERSON_NAME]"
click at [326, 696] on link "269511" at bounding box center [319, 703] width 42 height 14
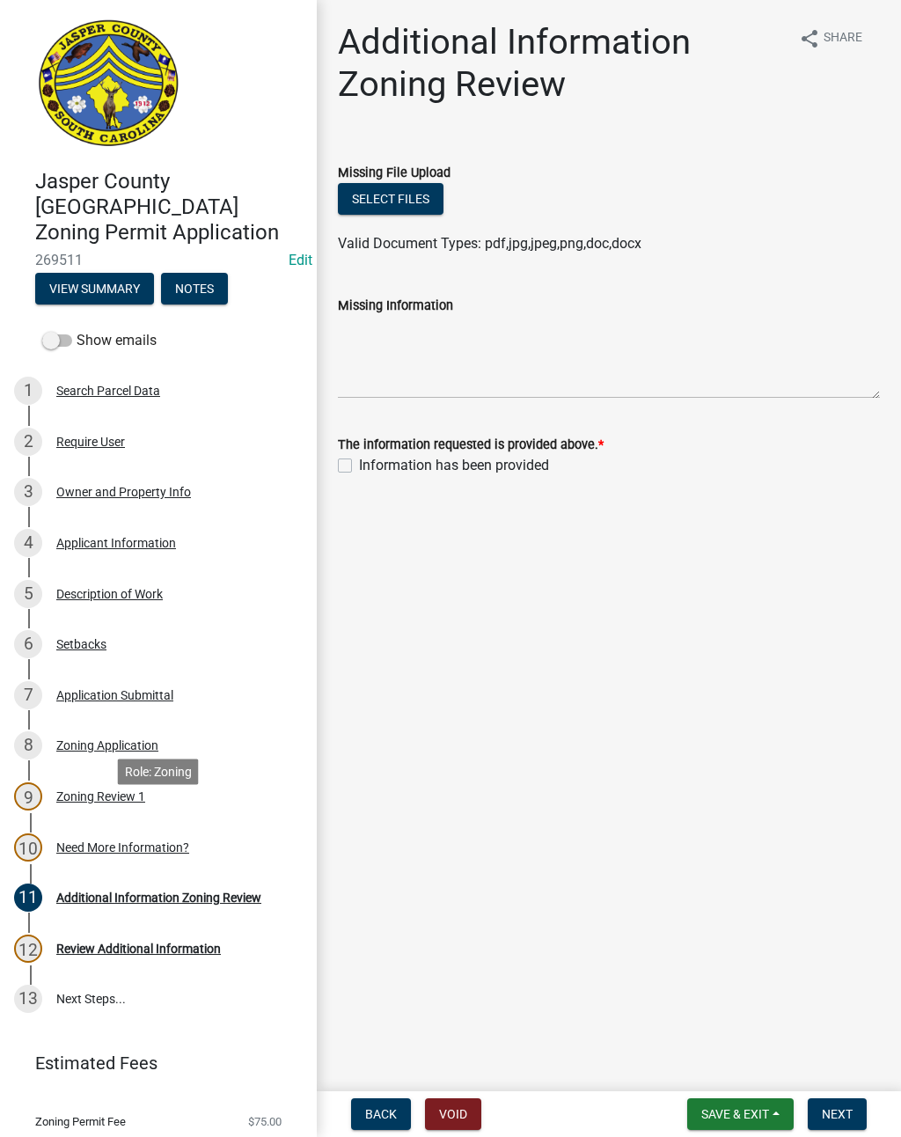
click at [145, 842] on div "Need More Information?" at bounding box center [122, 848] width 133 height 12
